Goal: Transaction & Acquisition: Purchase product/service

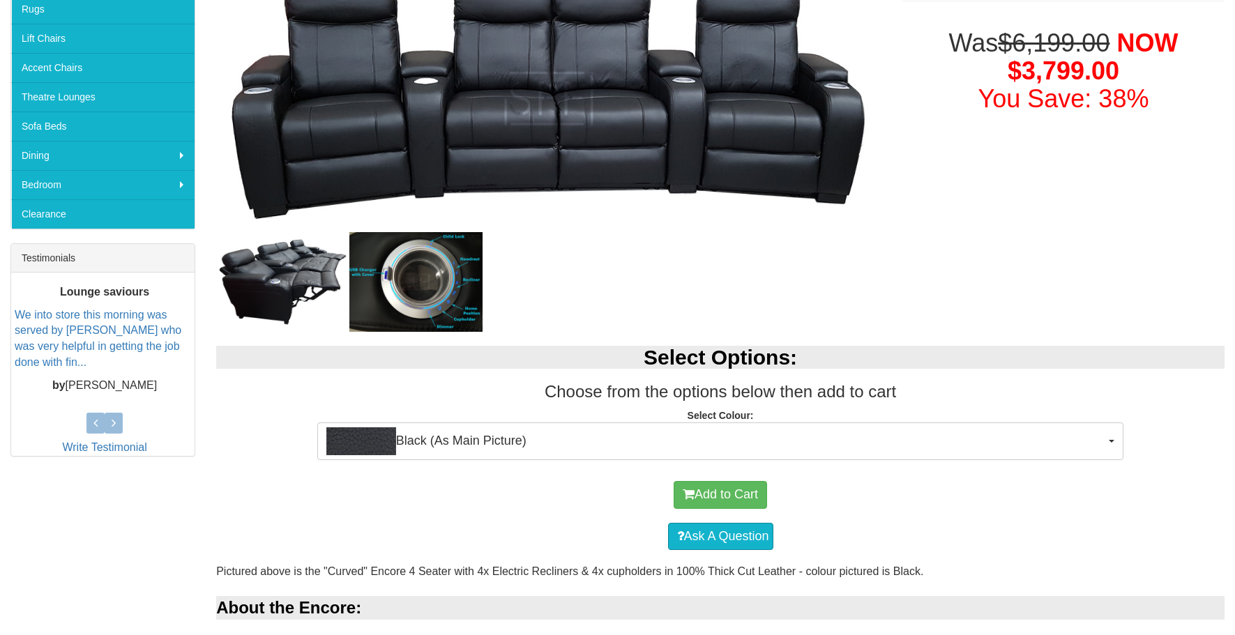
scroll to position [488, 0]
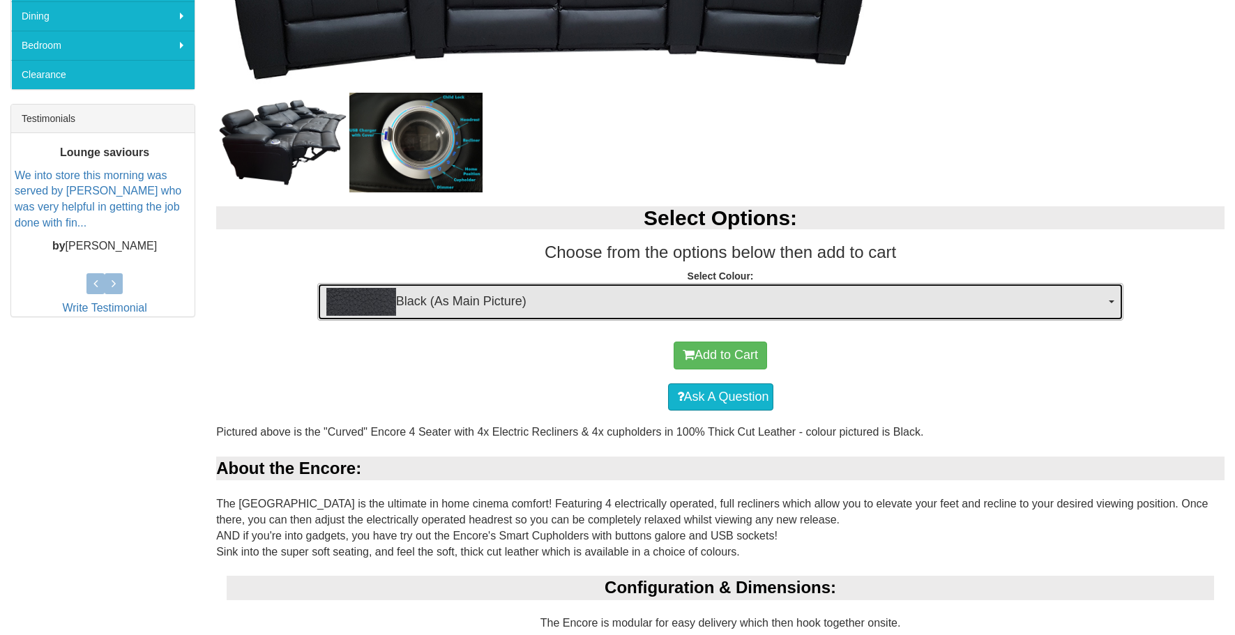
click at [621, 308] on span "Black (As Main Picture)" at bounding box center [716, 302] width 780 height 28
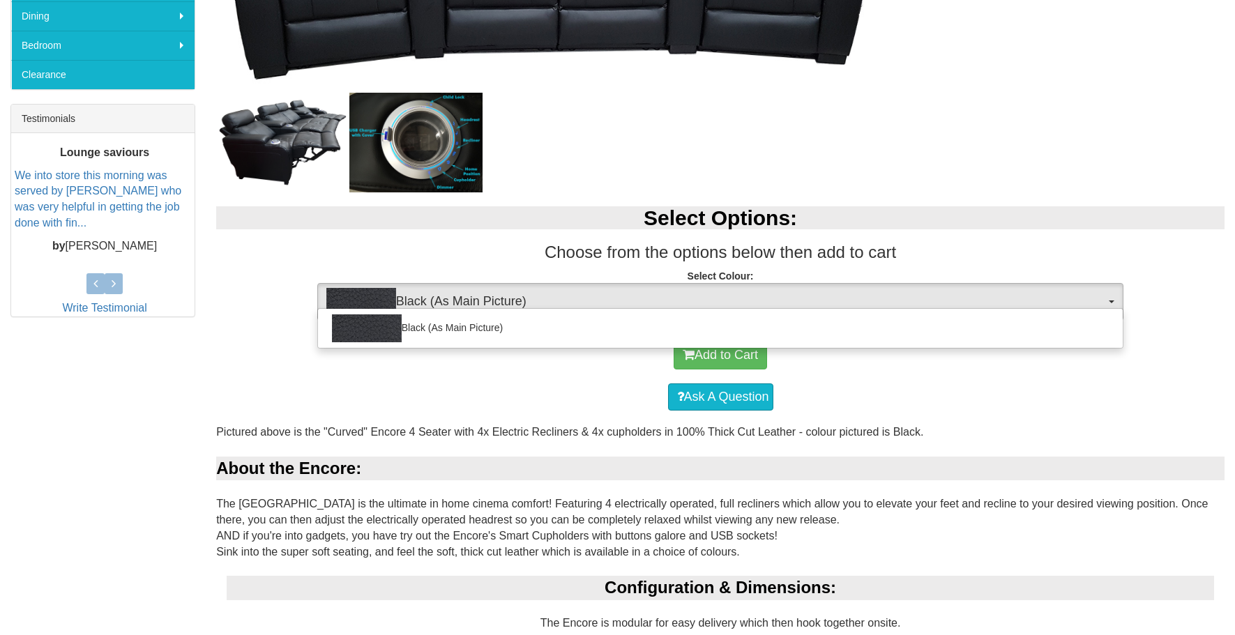
click at [621, 308] on div "Black (As Main Picture)" at bounding box center [720, 328] width 807 height 40
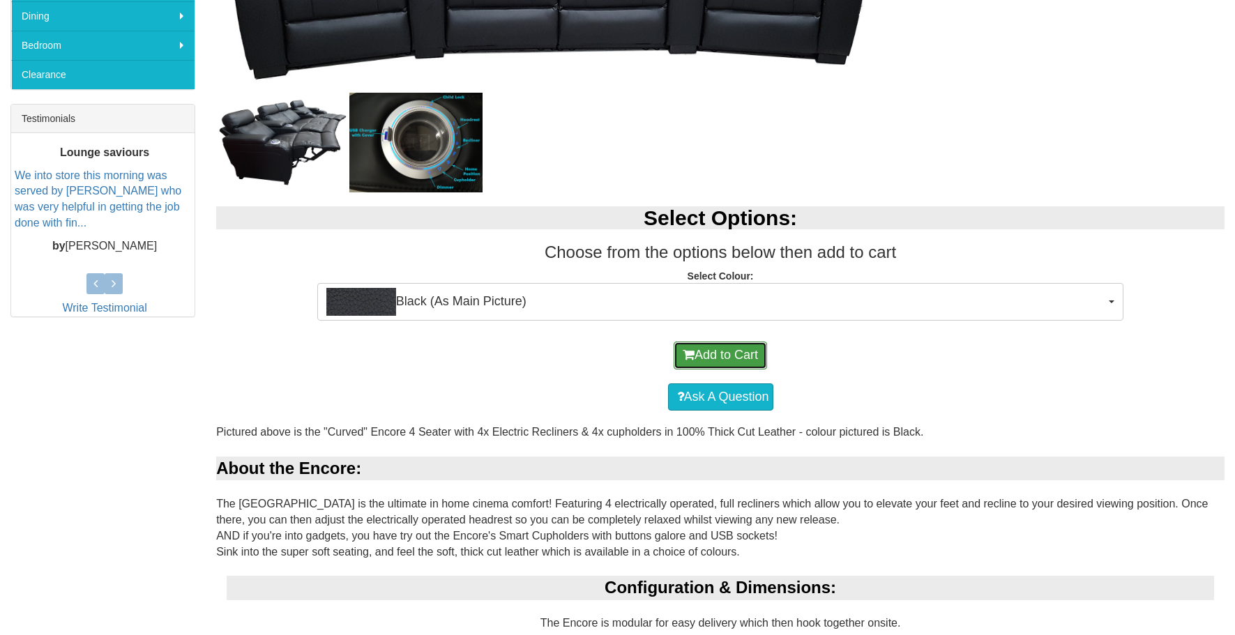
click at [717, 359] on button "Add to Cart" at bounding box center [720, 356] width 93 height 28
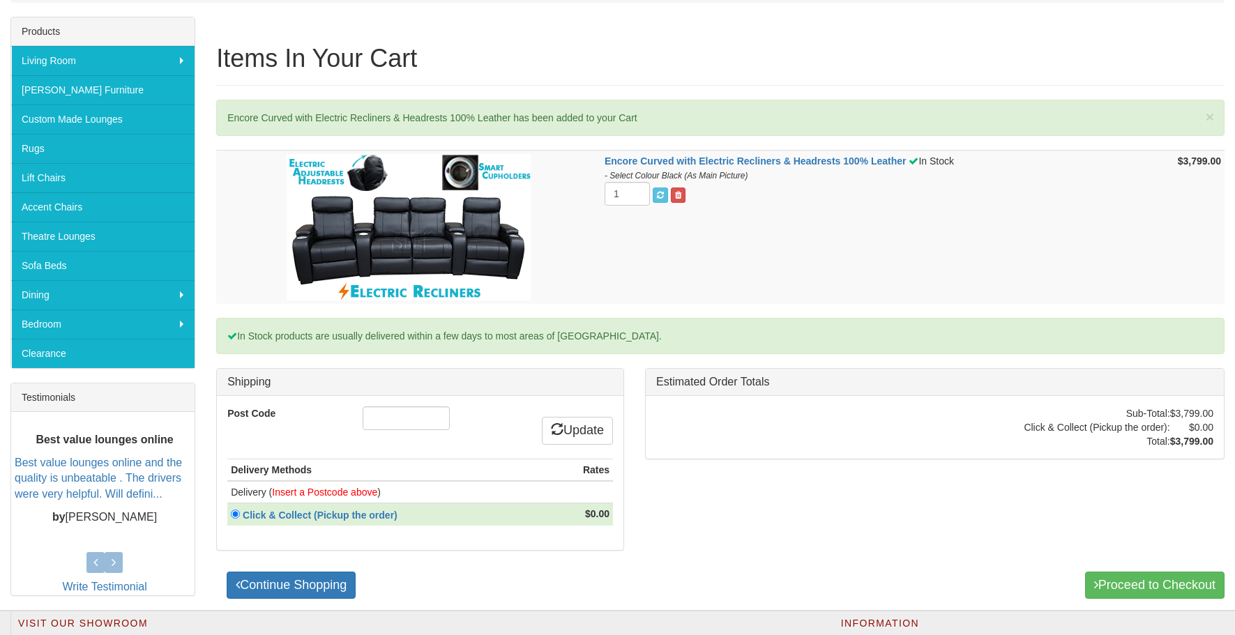
scroll to position [279, 0]
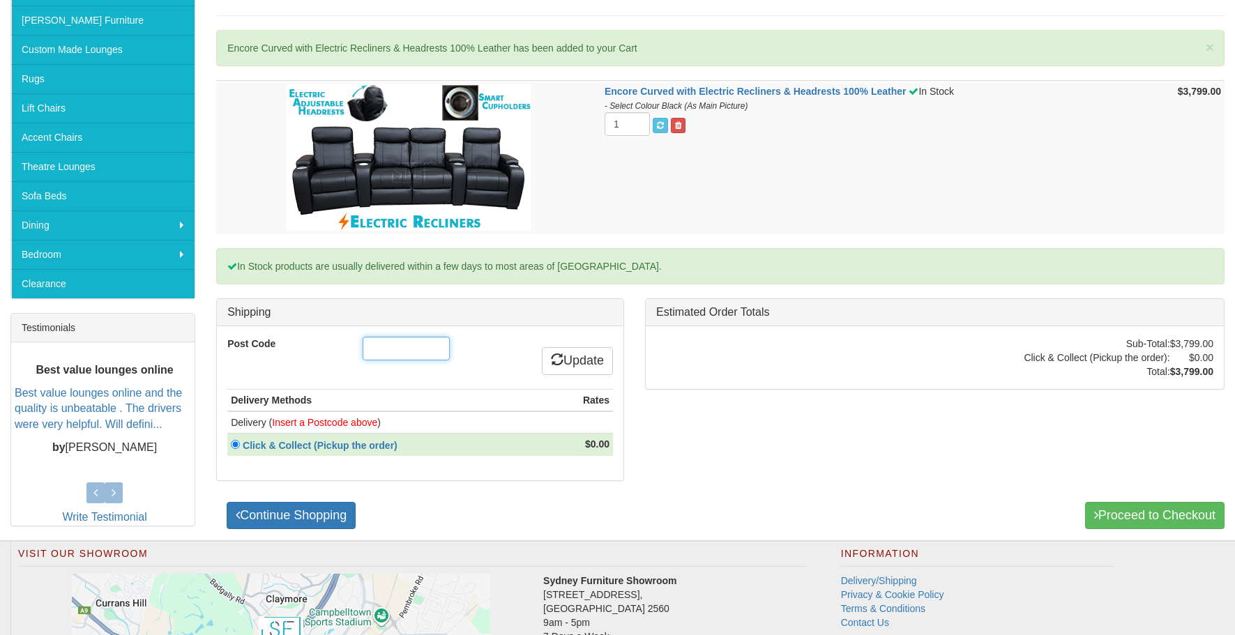
click at [390, 347] on input "Post Code" at bounding box center [406, 349] width 87 height 24
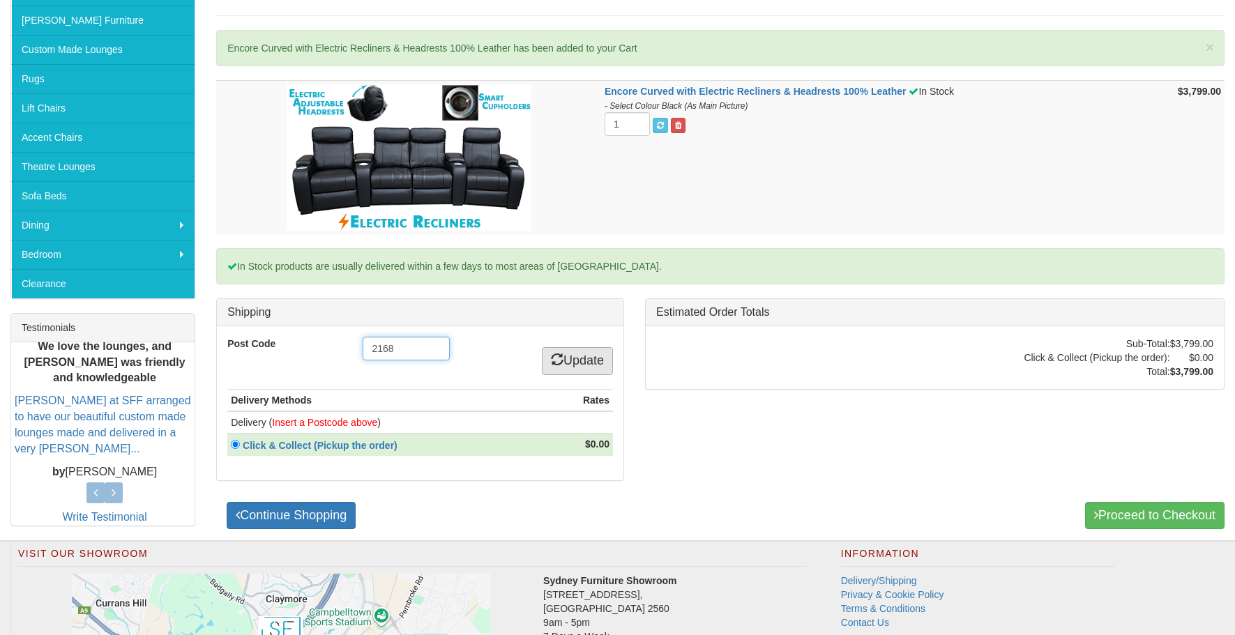
type input "2168"
click at [551, 358] on icon at bounding box center [557, 359] width 13 height 13
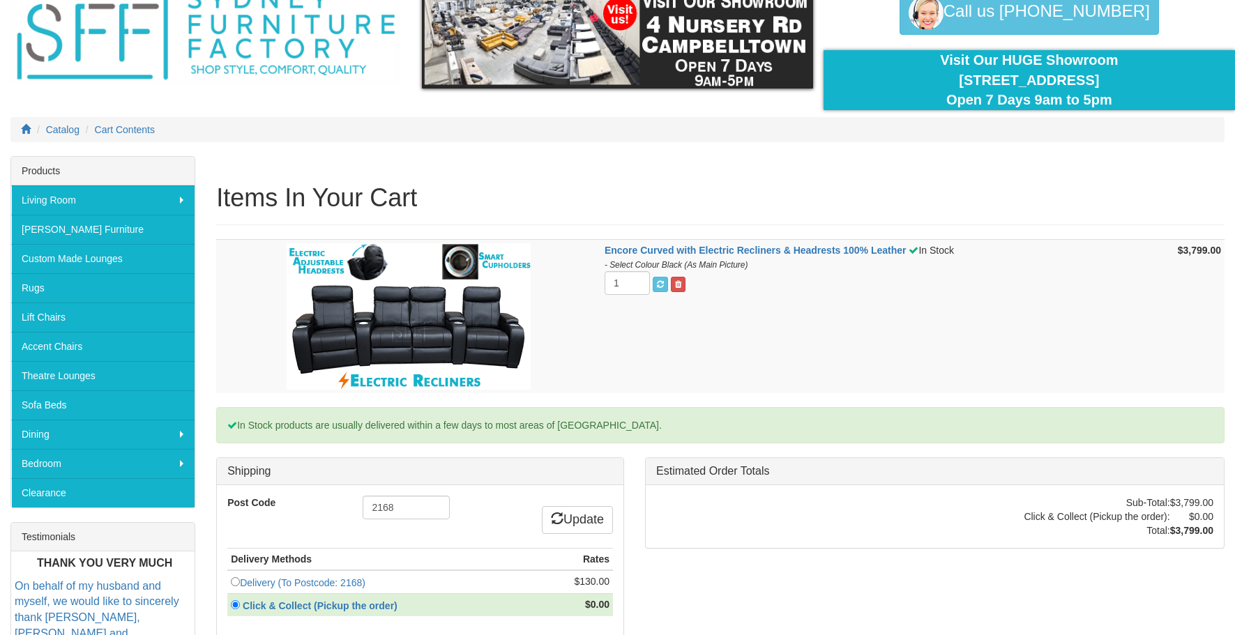
scroll to position [139, 0]
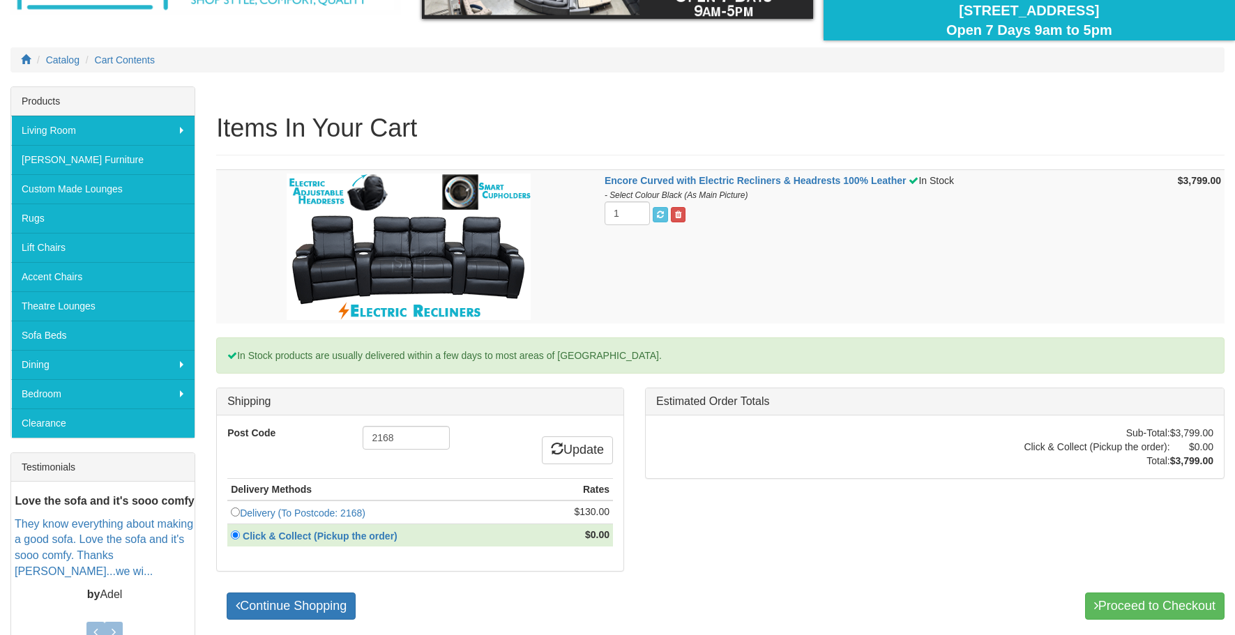
drag, startPoint x: 292, startPoint y: 65, endPoint x: 312, endPoint y: 52, distance: 23.2
click at [292, 65] on ol "Catalog Cart Contents" at bounding box center [617, 59] width 1214 height 25
